Goal: Transaction & Acquisition: Purchase product/service

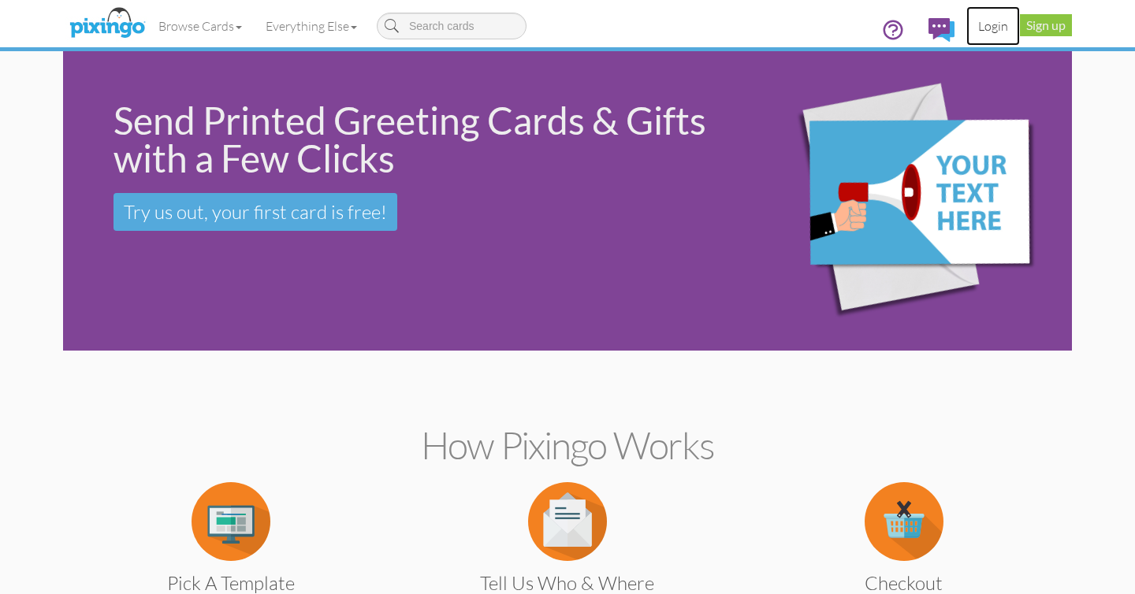
click at [990, 23] on link "Login" at bounding box center [993, 25] width 54 height 39
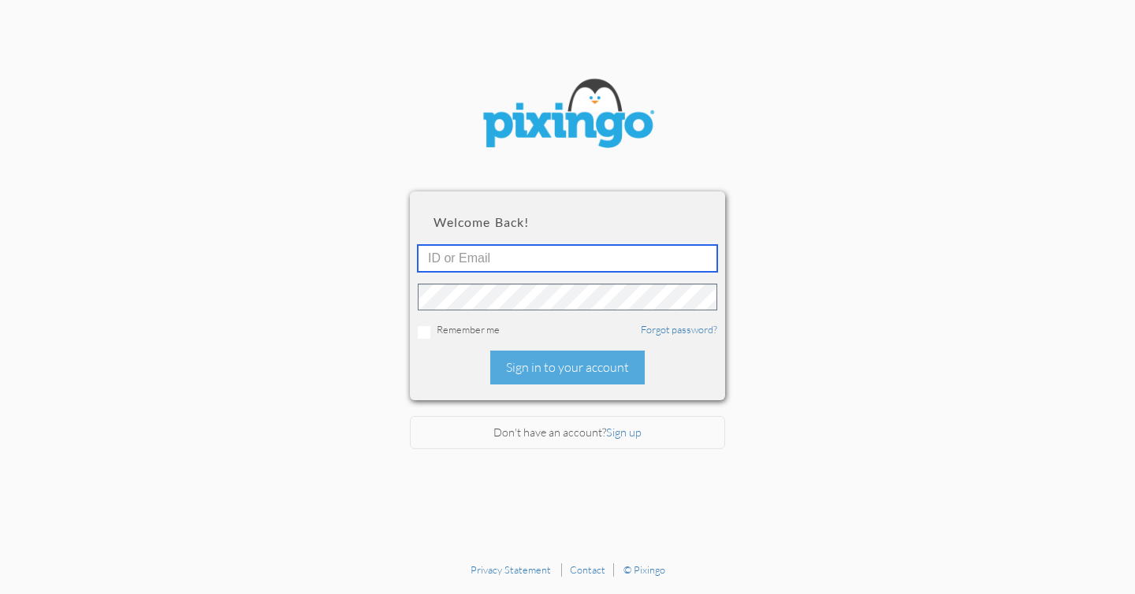
click at [628, 262] on input "text" at bounding box center [567, 258] width 299 height 27
click at [552, 249] on input "text" at bounding box center [567, 258] width 299 height 27
type input "[EMAIL_ADDRESS][DOMAIN_NAME]"
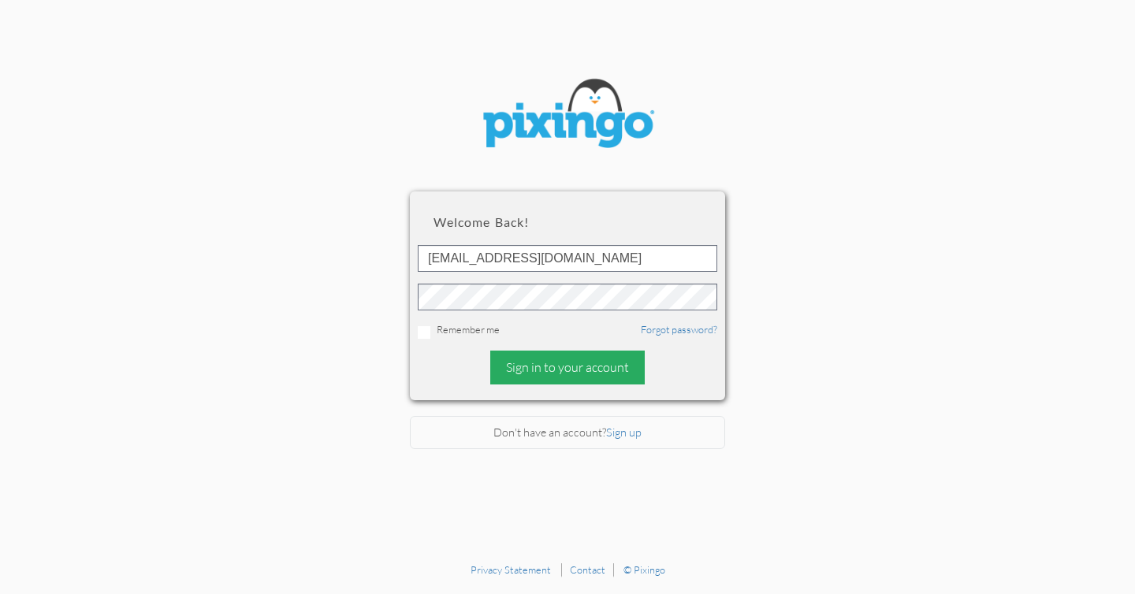
click at [511, 366] on div "Sign in to your account" at bounding box center [567, 368] width 154 height 34
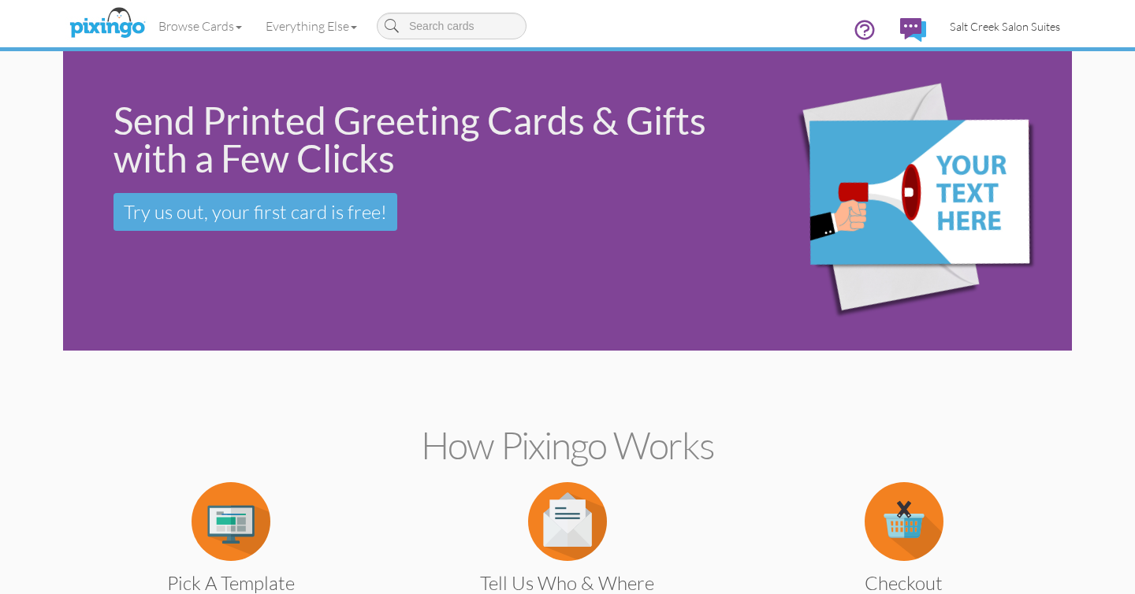
click at [963, 26] on span "Salt Creek Salon Suites" at bounding box center [1004, 26] width 110 height 13
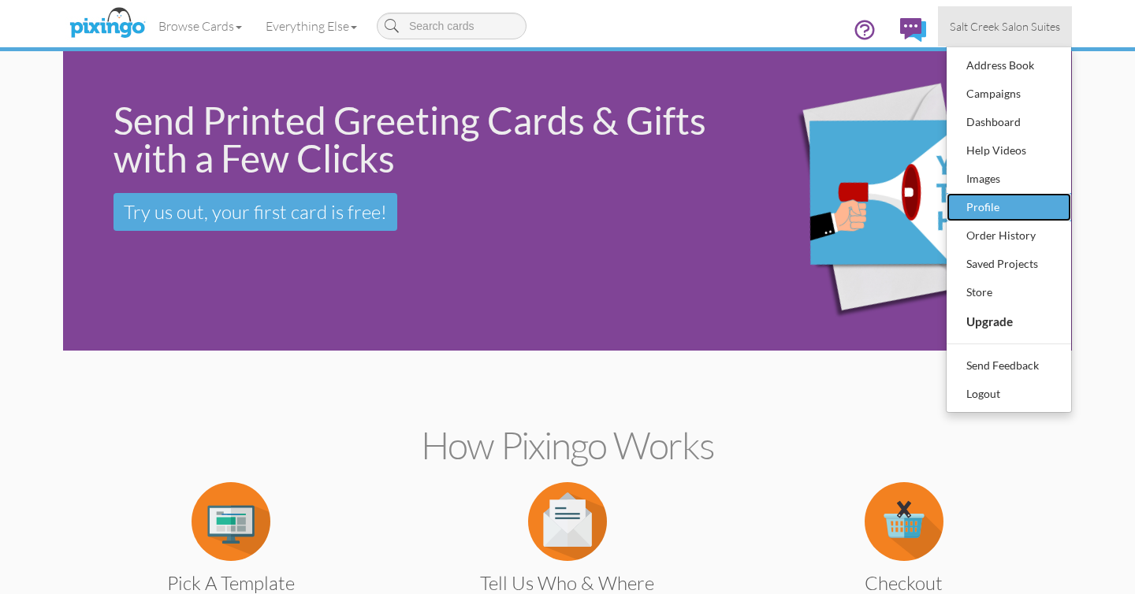
click at [988, 202] on div "Profile" at bounding box center [1008, 207] width 93 height 24
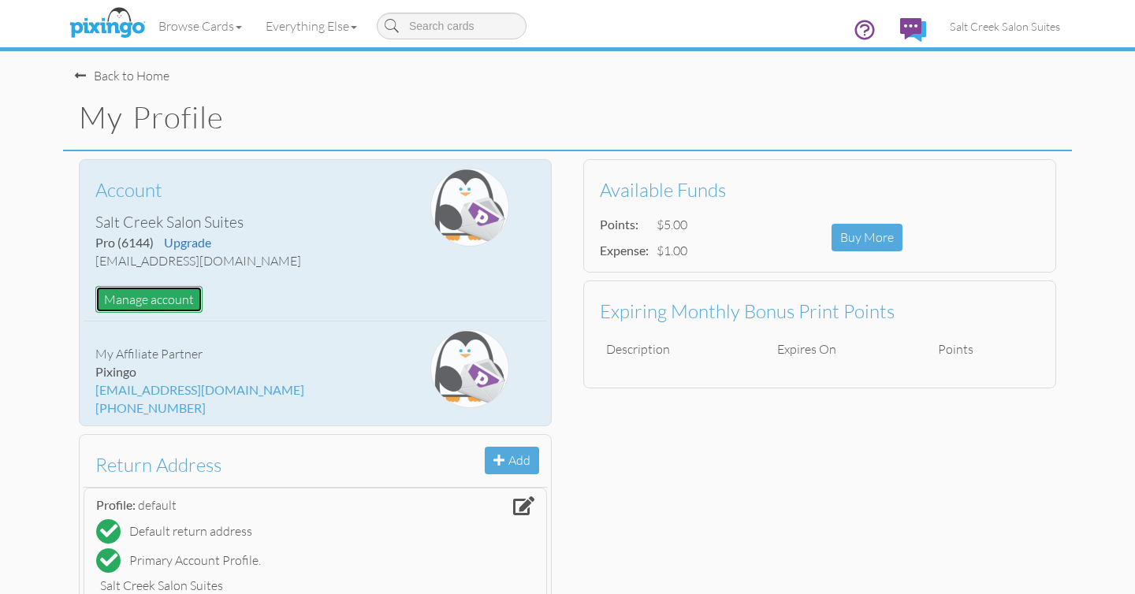
click at [140, 303] on button "Manage account" at bounding box center [148, 300] width 107 height 28
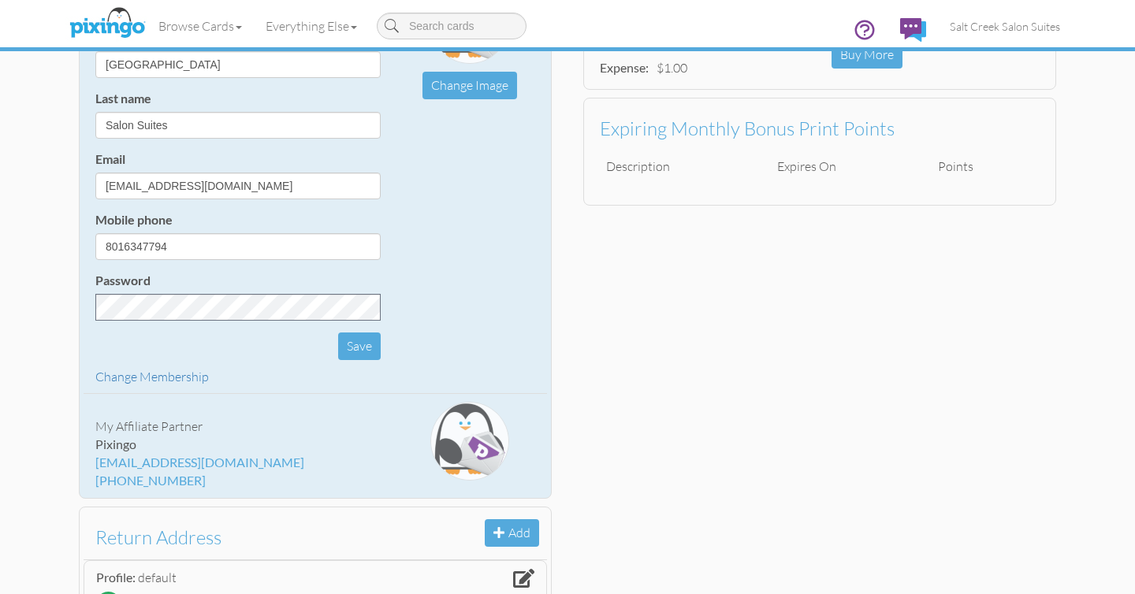
scroll to position [184, 0]
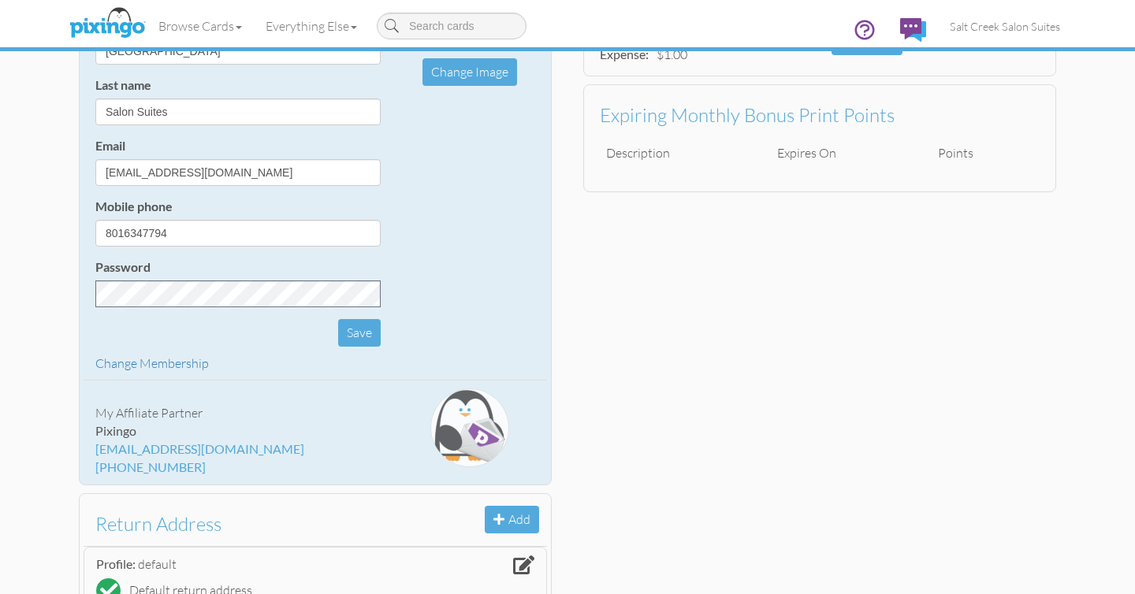
click at [58, 276] on profile "Toggle navigation Visit Pixingo Mobile Browse Cards Business Accounting Automot…" at bounding box center [567, 403] width 1135 height 1198
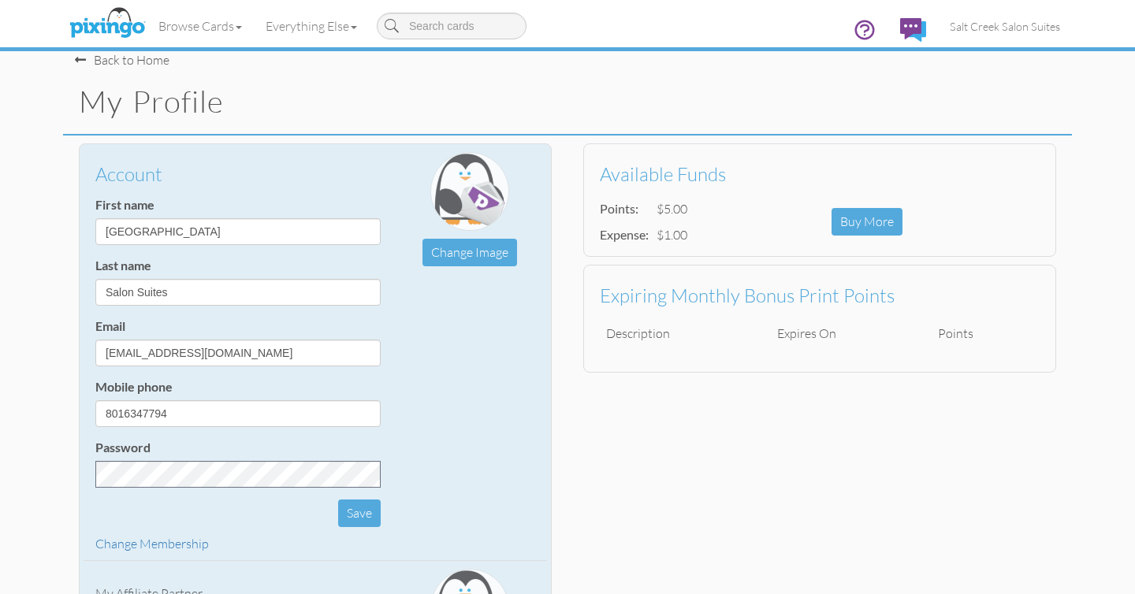
scroll to position [11, 0]
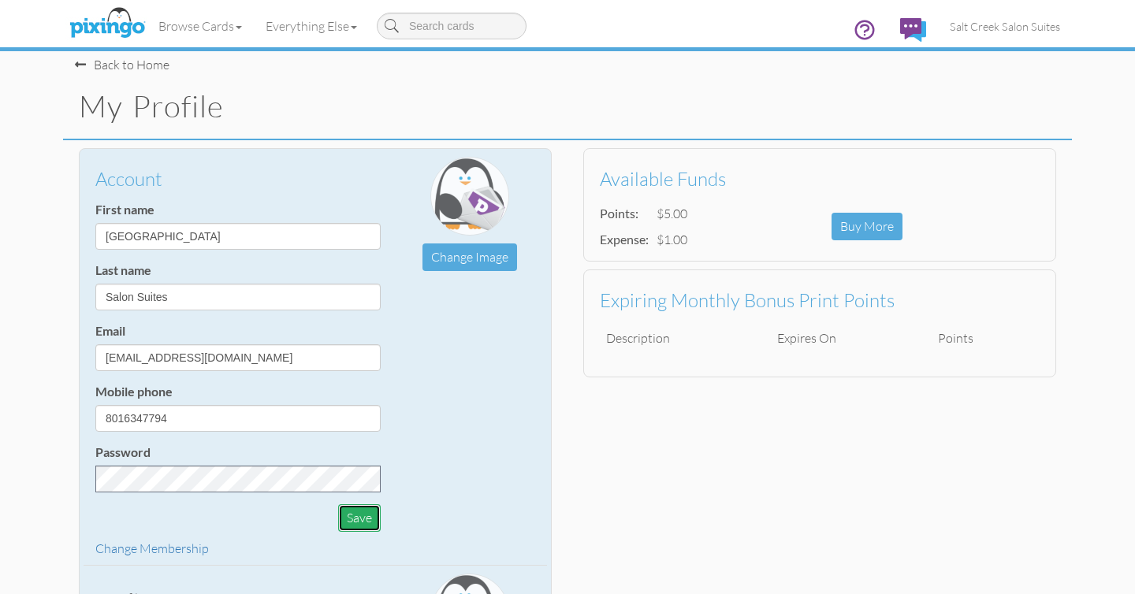
click at [369, 519] on button "Save" at bounding box center [359, 518] width 43 height 28
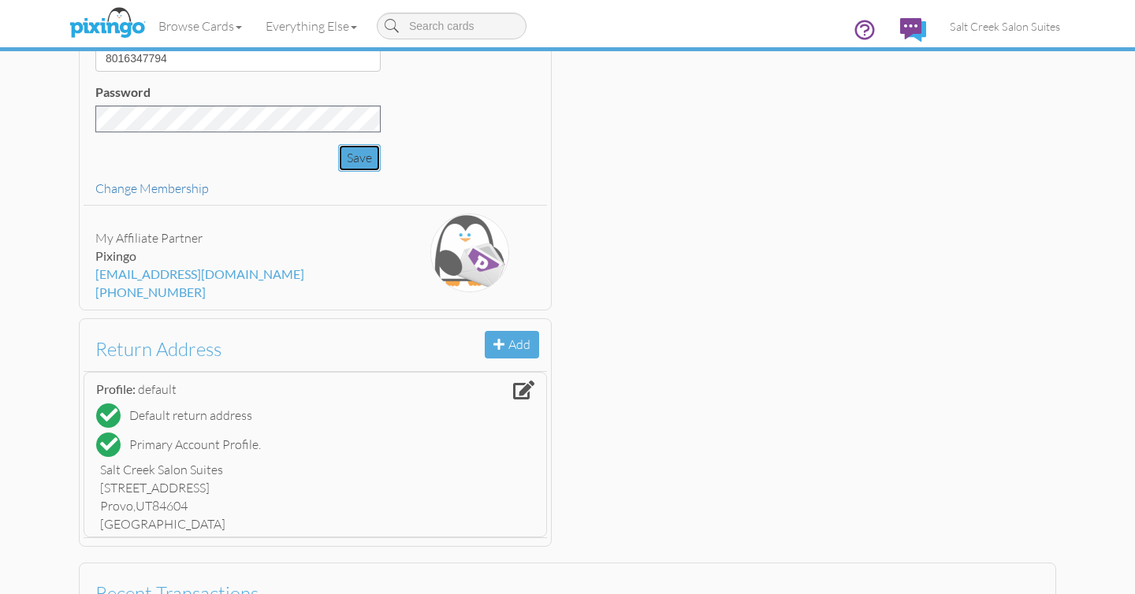
scroll to position [0, 0]
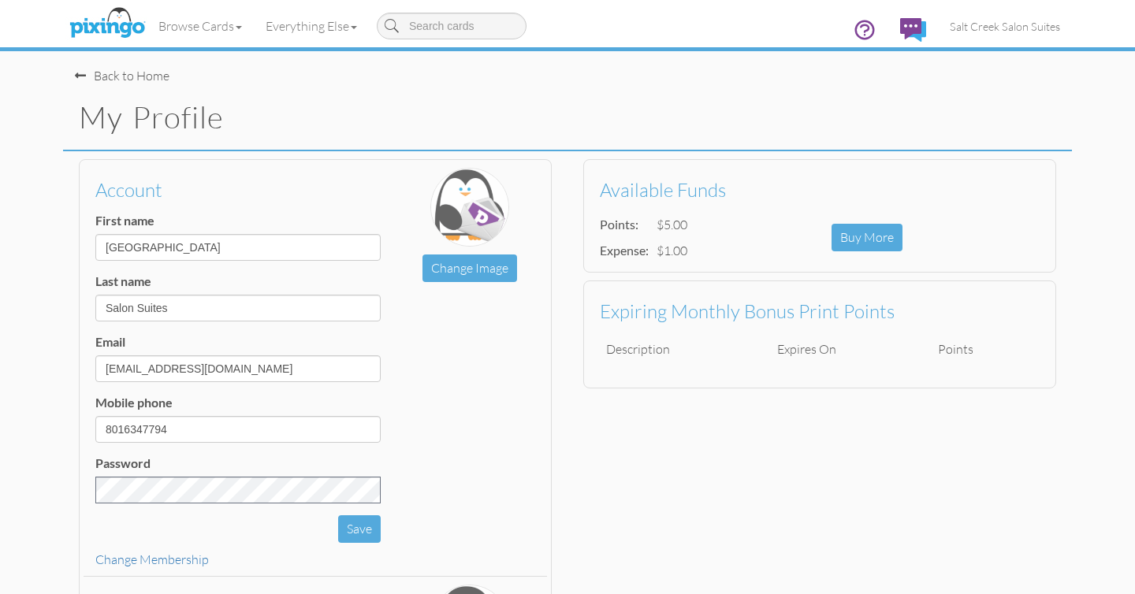
click at [650, 474] on div "Account First name [GEOGRAPHIC_DATA] Last name Salon Suites Email [EMAIL_ADDRES…" at bounding box center [567, 538] width 1009 height 775
click at [205, 32] on link "Browse Cards" at bounding box center [200, 25] width 107 height 39
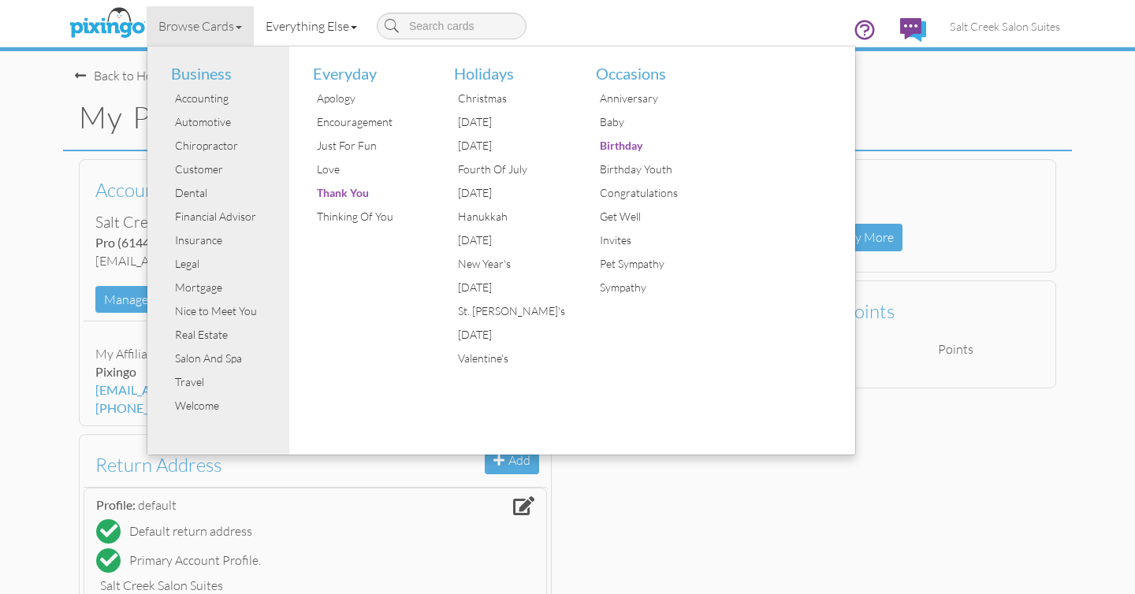
click at [286, 16] on link "Everything Else" at bounding box center [311, 25] width 115 height 39
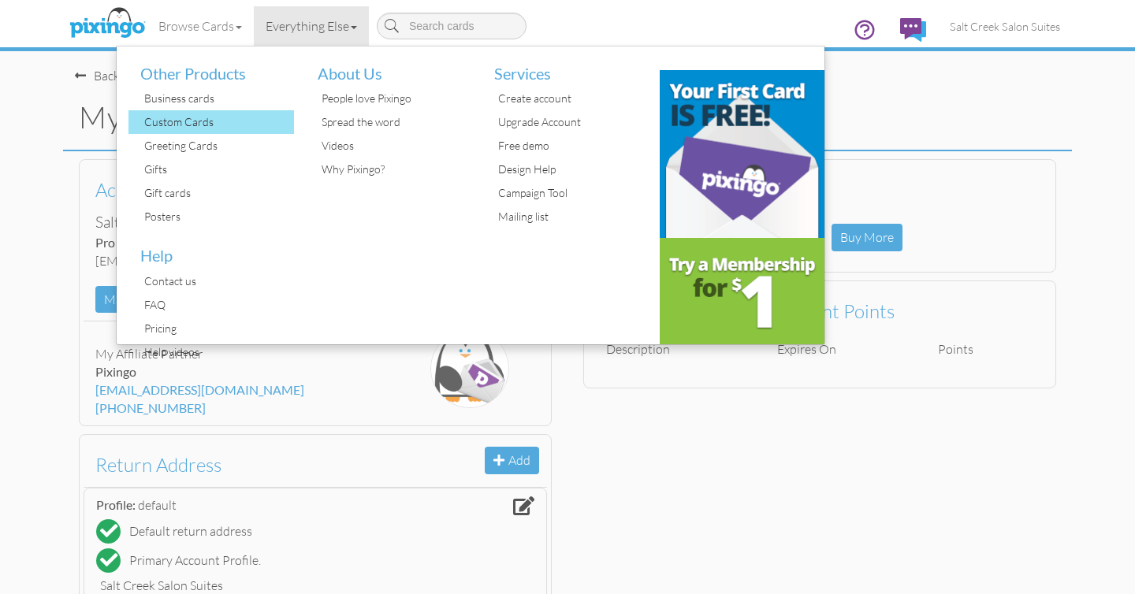
click at [189, 127] on div "Custom Cards" at bounding box center [217, 122] width 154 height 24
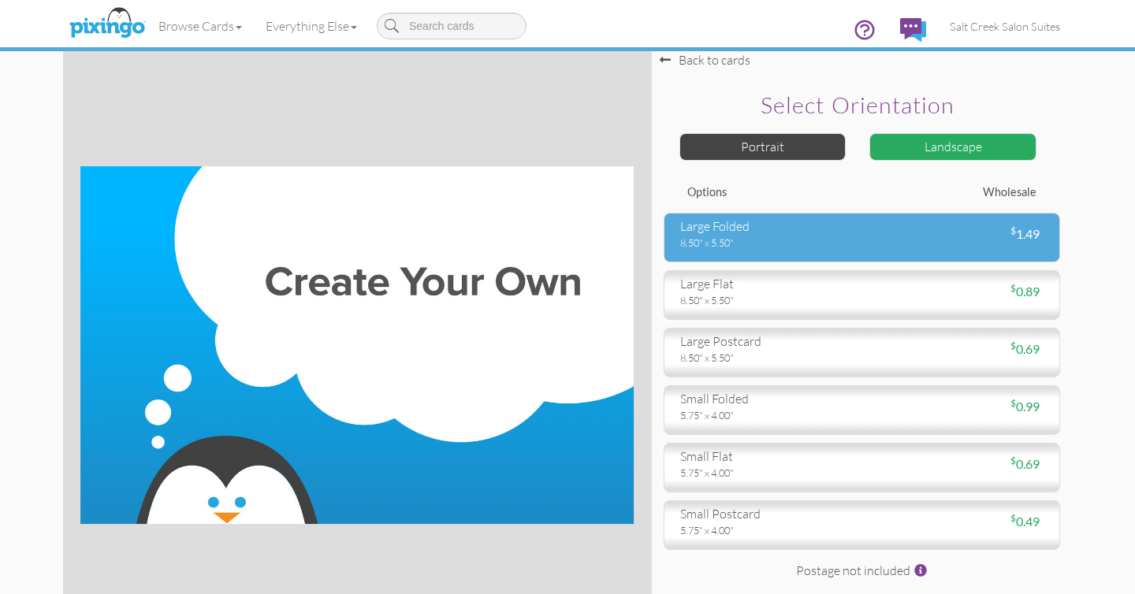
click at [730, 253] on div "large folded 8.50" x 5.50" $ 1.49" at bounding box center [861, 238] width 396 height 50
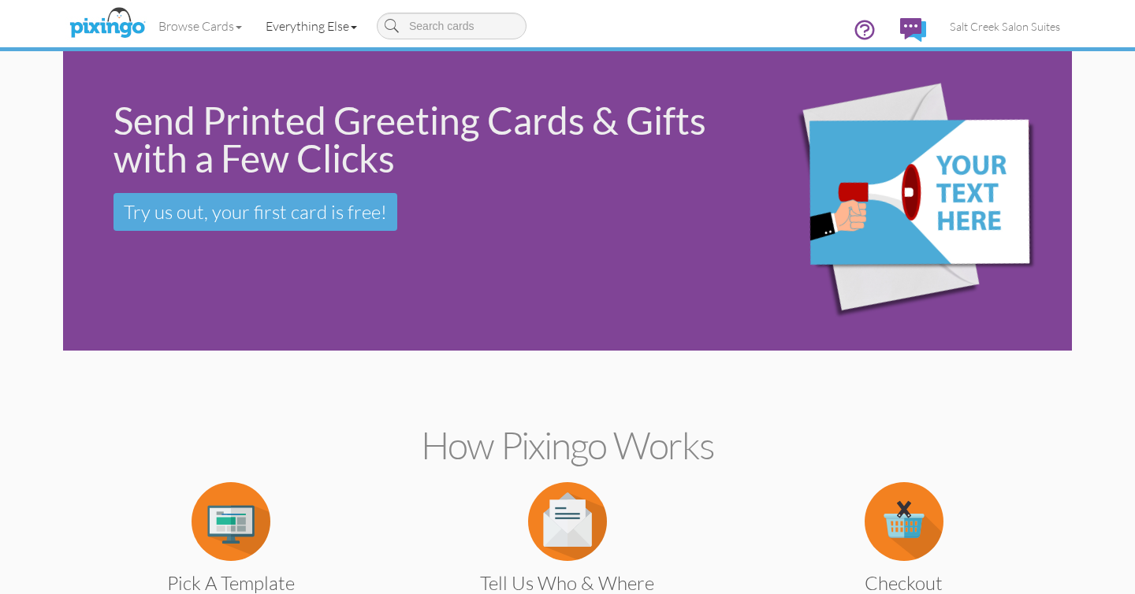
click at [316, 21] on link "Everything Else" at bounding box center [311, 25] width 115 height 39
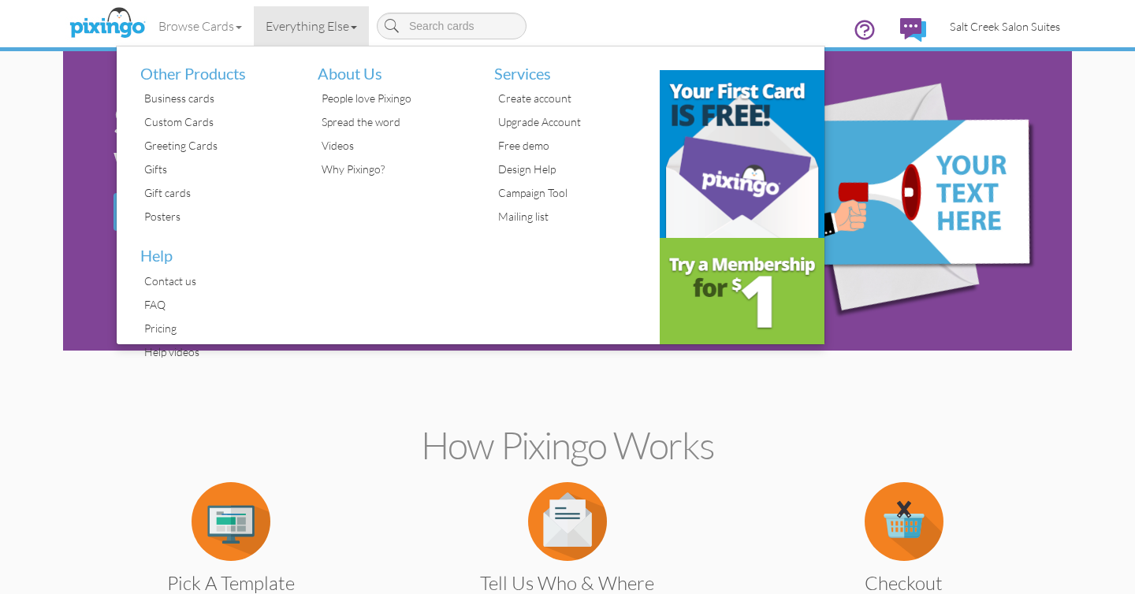
click at [987, 33] on link "Salt Creek Salon Suites" at bounding box center [1005, 26] width 134 height 40
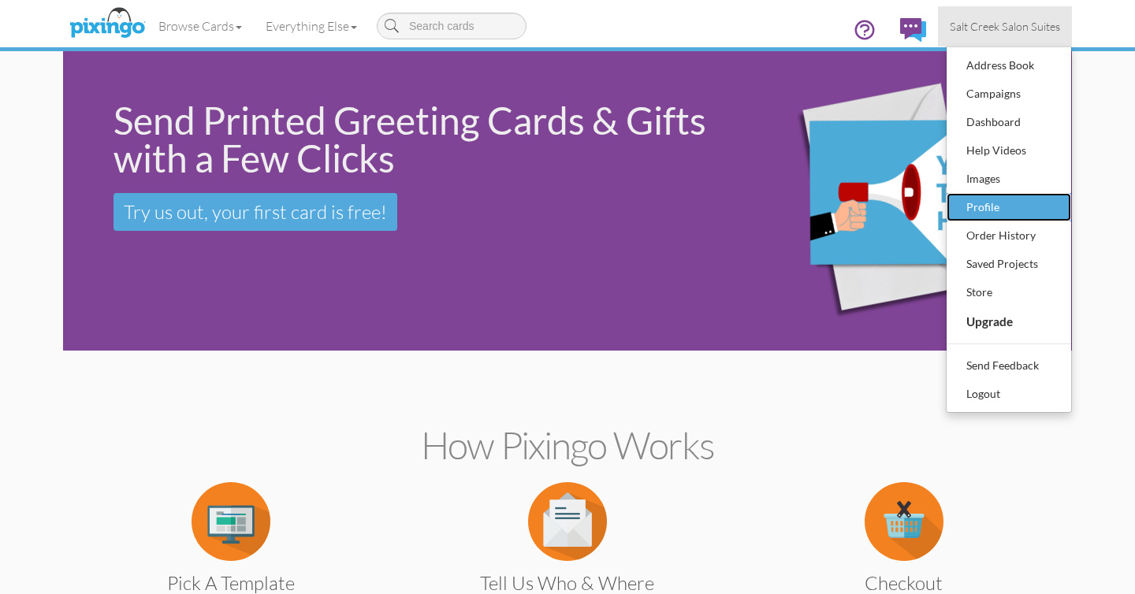
click at [978, 196] on div "Profile" at bounding box center [1008, 207] width 93 height 24
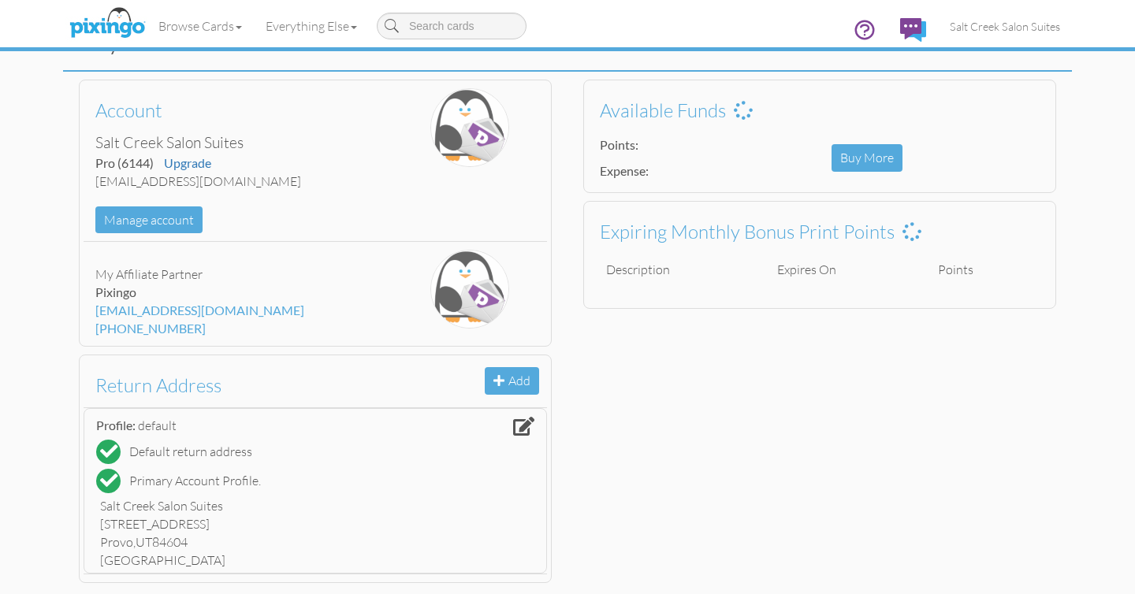
scroll to position [77, 0]
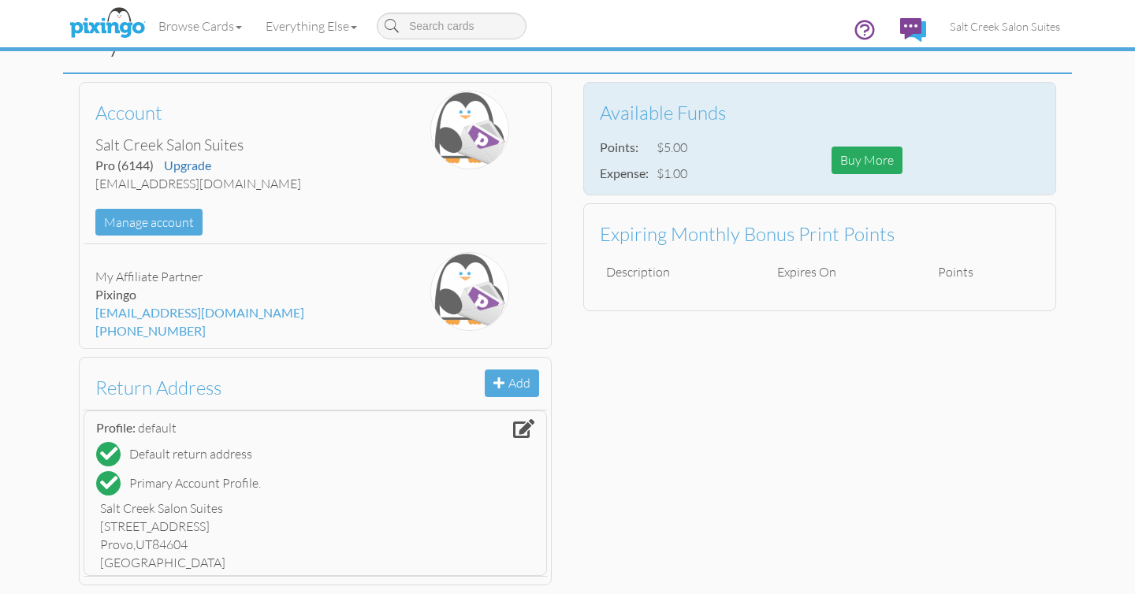
click at [864, 163] on div "Buy More" at bounding box center [866, 161] width 71 height 28
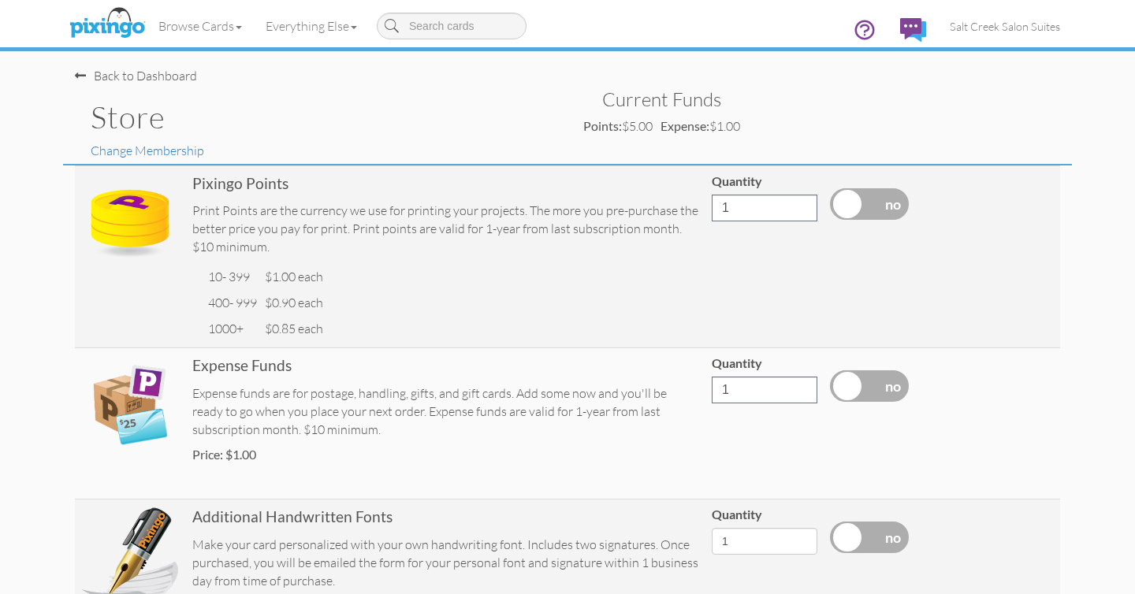
click at [89, 77] on div "Back to Dashboard" at bounding box center [136, 76] width 122 height 18
